Goal: Information Seeking & Learning: Learn about a topic

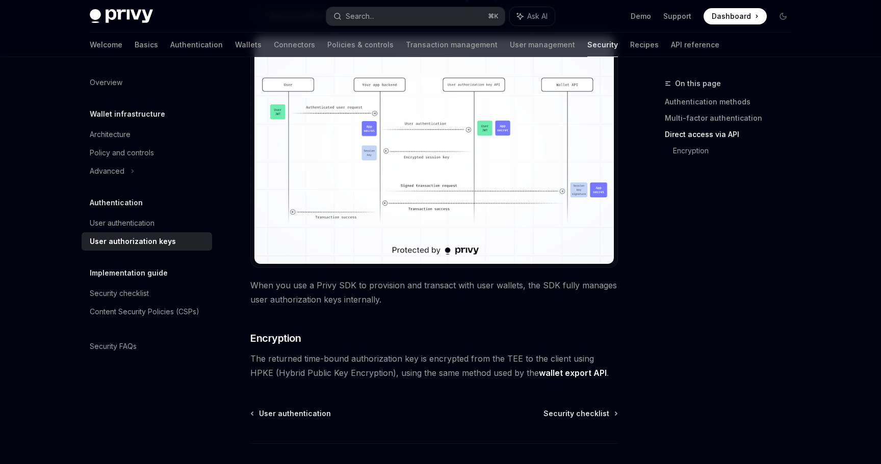
scroll to position [805, 0]
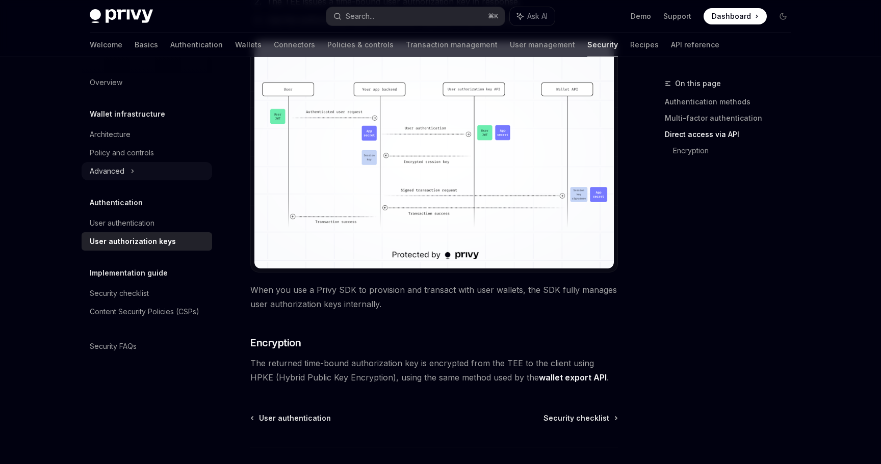
click at [124, 169] on div "Advanced" at bounding box center [147, 171] width 130 height 18
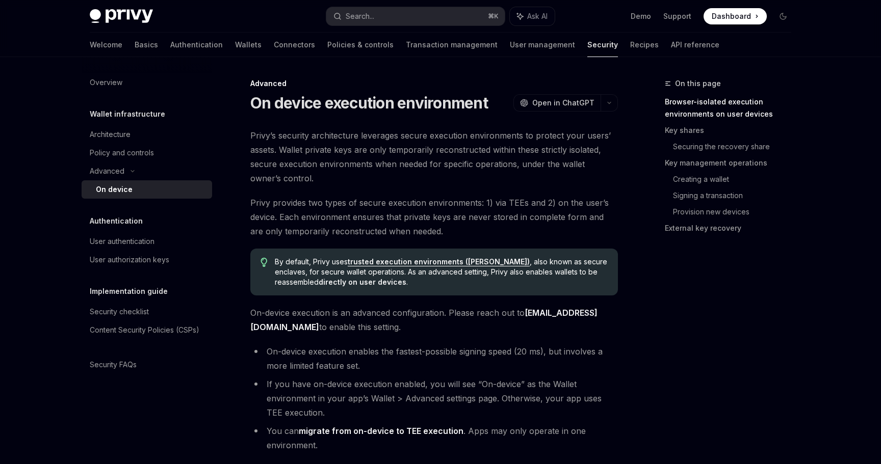
type textarea "*"
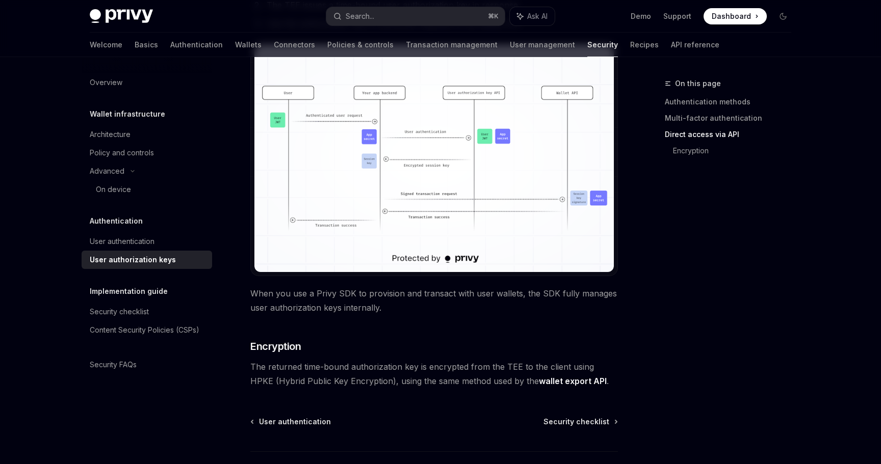
scroll to position [805, 0]
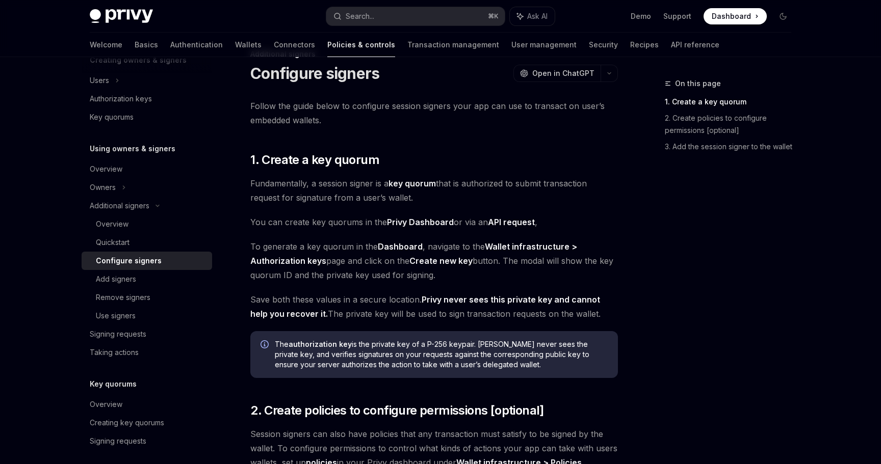
scroll to position [29, 0]
click at [119, 223] on div "Overview" at bounding box center [112, 224] width 33 height 12
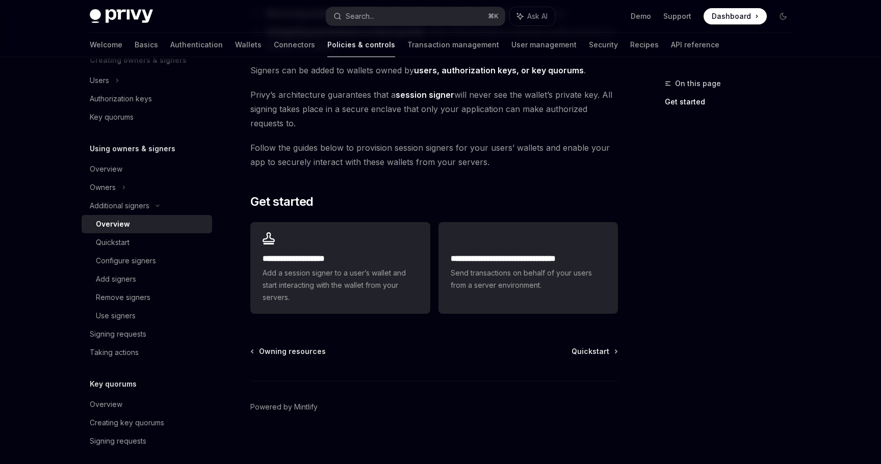
scroll to position [213, 0]
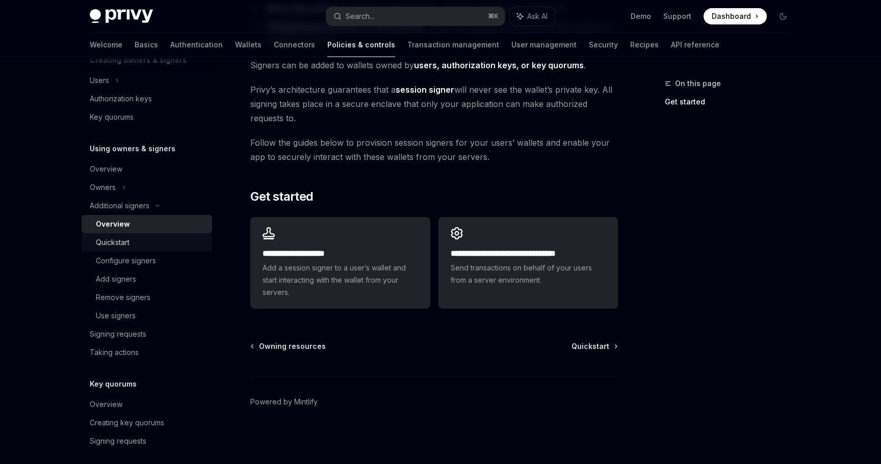
click at [125, 237] on div "Quickstart" at bounding box center [113, 242] width 34 height 12
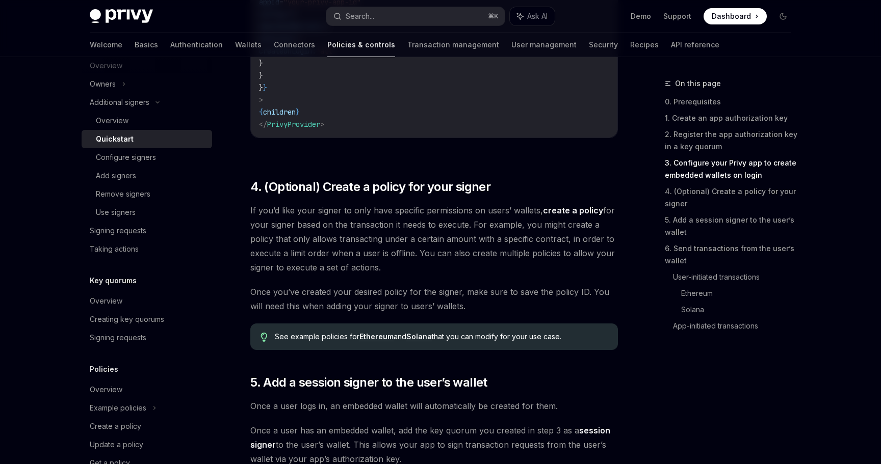
scroll to position [1243, 0]
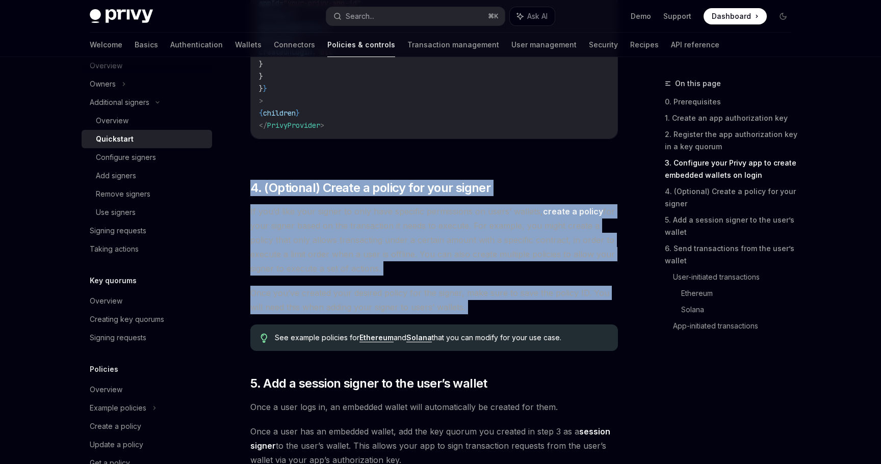
drag, startPoint x: 252, startPoint y: 190, endPoint x: 545, endPoint y: 321, distance: 321.2
click at [545, 321] on div "A common setup for Privy apps is to configure wallets such that both users and …" at bounding box center [433, 306] width 367 height 2805
click at [403, 213] on span "If you’d like your signer to only have specific permissions on users’ wallets, …" at bounding box center [433, 239] width 367 height 71
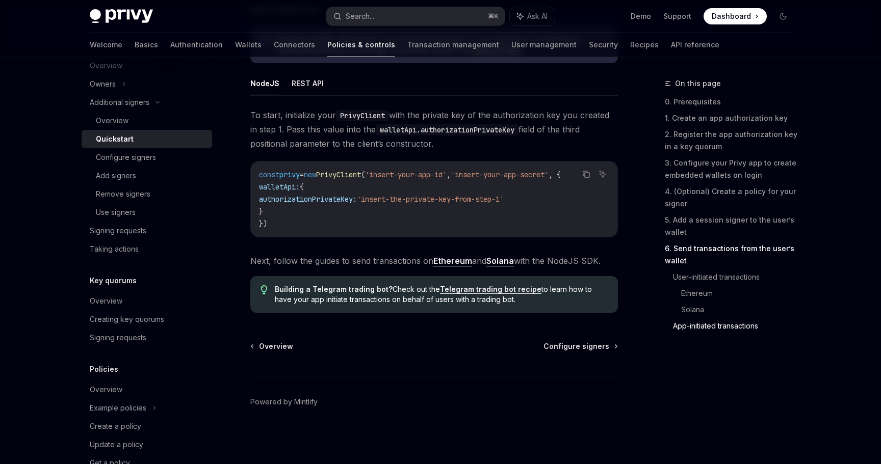
scroll to position [2614, 0]
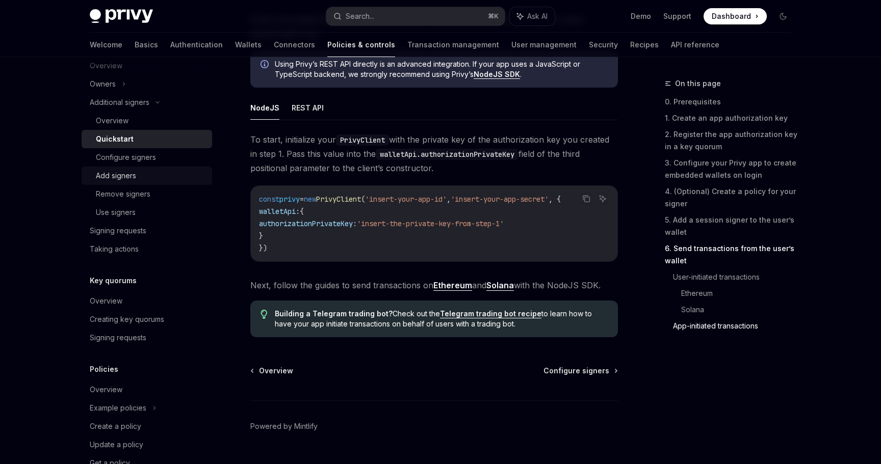
click at [111, 171] on div "Add signers" at bounding box center [116, 176] width 40 height 12
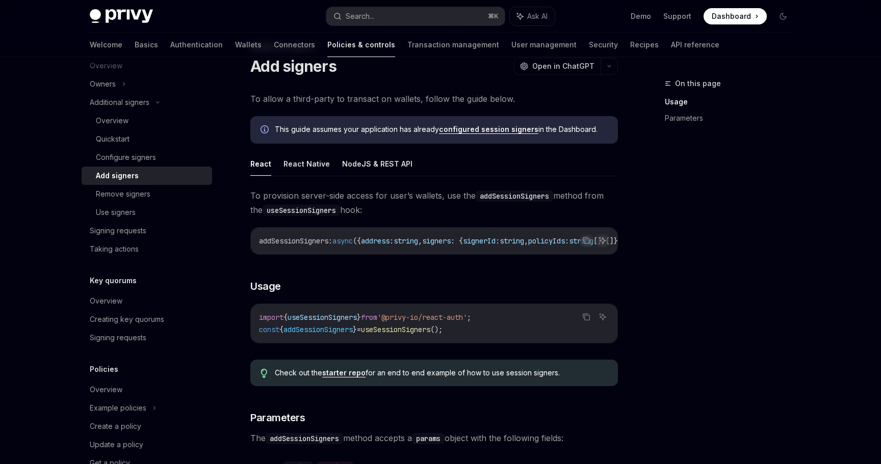
scroll to position [30, 0]
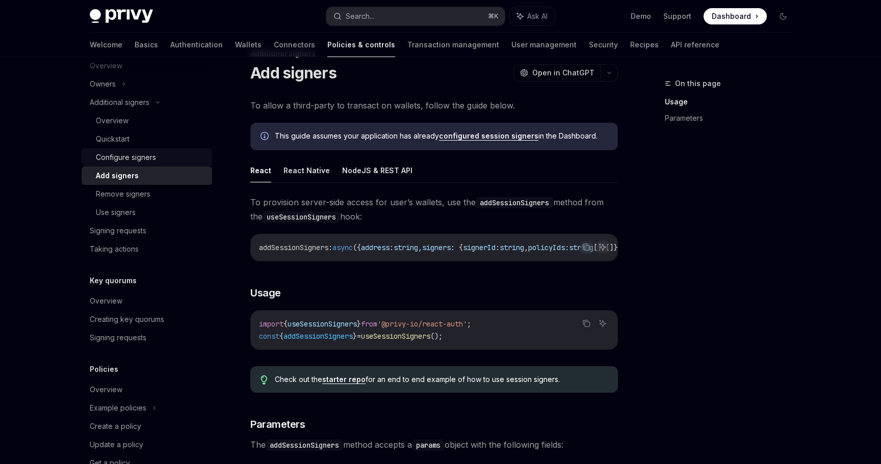
click at [122, 162] on div "Configure signers" at bounding box center [126, 157] width 60 height 12
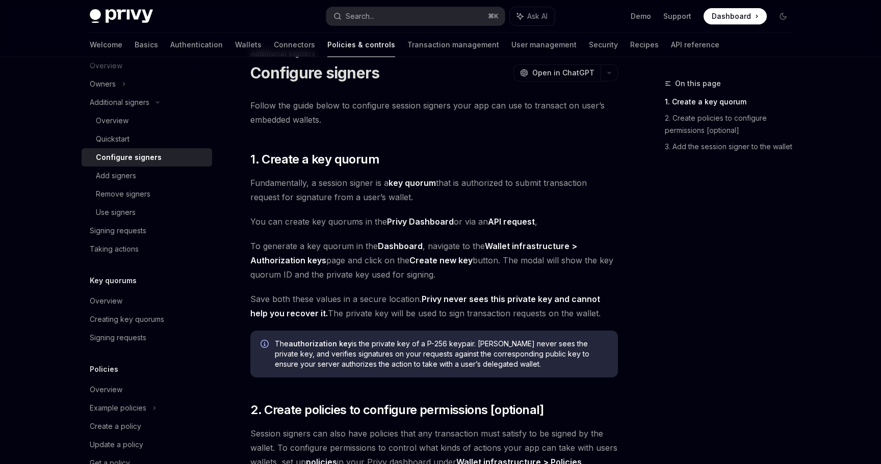
click at [426, 181] on link "key quorum" at bounding box center [411, 183] width 47 height 11
type textarea "*"
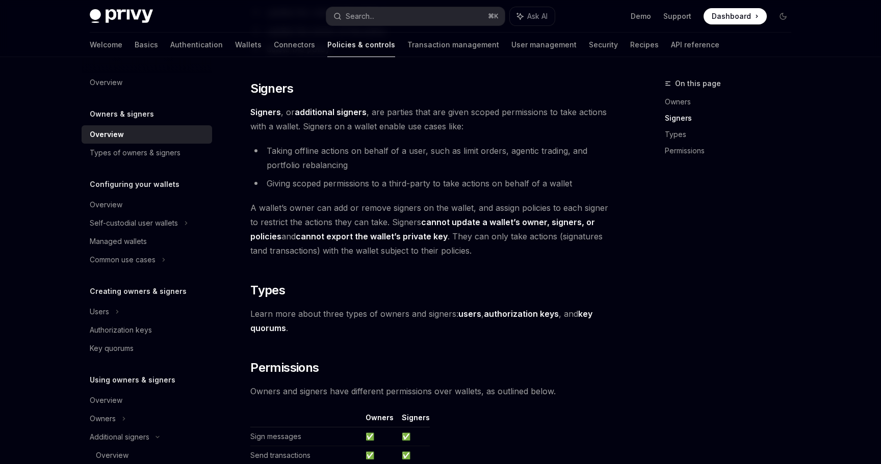
scroll to position [596, 0]
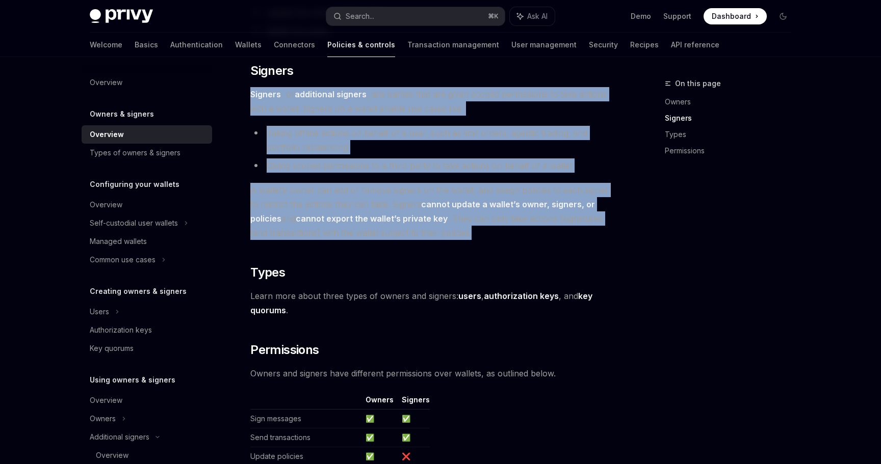
drag, startPoint x: 252, startPoint y: 95, endPoint x: 468, endPoint y: 229, distance: 254.3
click at [468, 229] on div "Privy resources, such as wallets and policies, are controlled or managed by a u…" at bounding box center [433, 37] width 367 height 1009
click at [468, 229] on span "A wallet’s owner can add or remove signers on the wallet, and assign policies t…" at bounding box center [433, 211] width 367 height 57
